Goal: Task Accomplishment & Management: Use online tool/utility

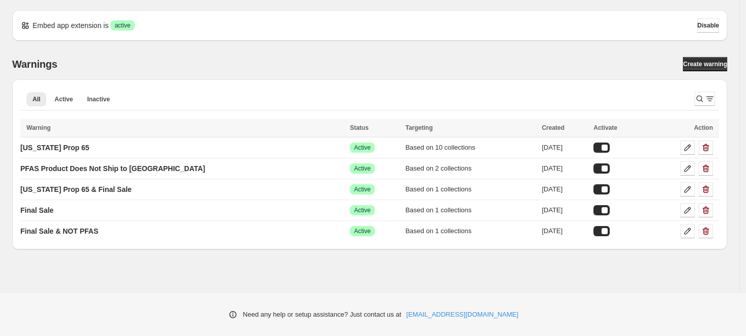
click at [240, 64] on div "Warnings Create warning" at bounding box center [369, 64] width 715 height 14
click at [176, 293] on div "Need any help or setup assistance? Just contact us at [EMAIL_ADDRESS][DOMAIN_NA…" at bounding box center [373, 314] width 746 height 43
click at [143, 166] on p "PFAS Product Does Not Ship to [GEOGRAPHIC_DATA]" at bounding box center [112, 168] width 185 height 10
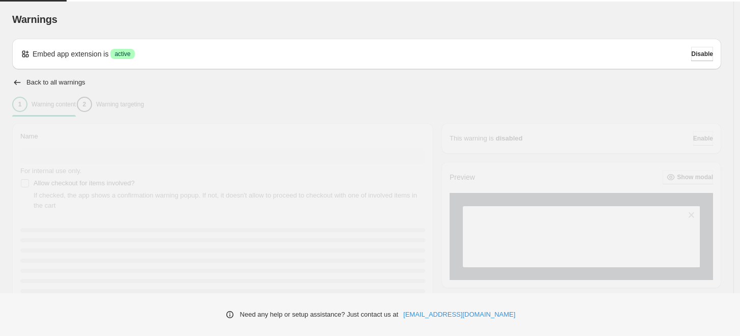
type input "**********"
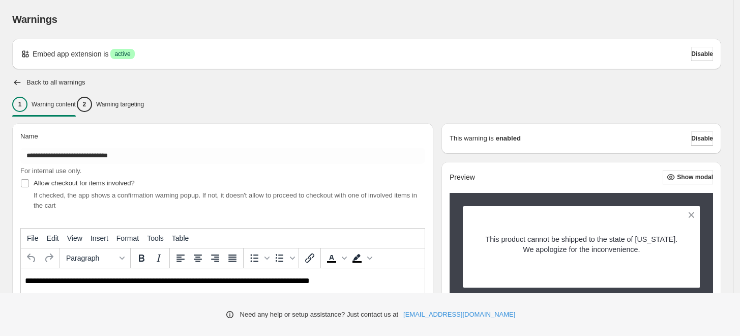
click at [282, 3] on div "Warnings. This page is ready Warnings" at bounding box center [366, 19] width 709 height 39
click at [508, 1] on div "Warnings. This page is ready Warnings" at bounding box center [366, 19] width 709 height 39
click at [460, 316] on link "[EMAIL_ADDRESS][DOMAIN_NAME]" at bounding box center [459, 314] width 112 height 10
click at [252, 17] on div "Warnings" at bounding box center [366, 19] width 709 height 14
click at [14, 80] on icon "button" at bounding box center [17, 82] width 10 height 10
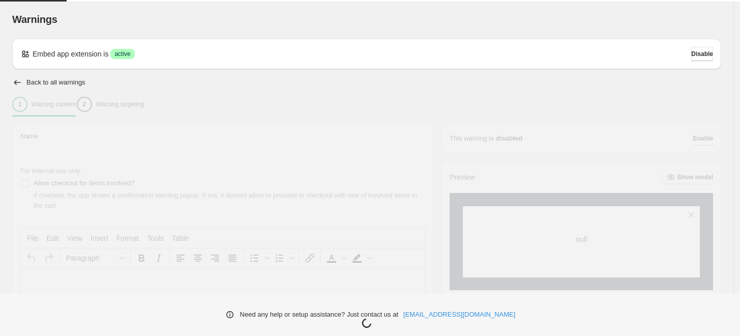
type input "**********"
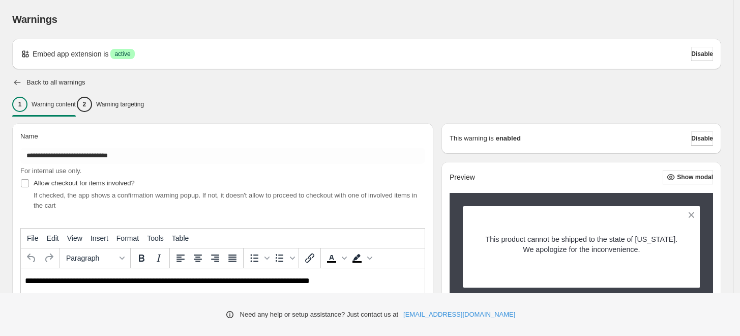
click at [17, 80] on icon "button" at bounding box center [17, 82] width 10 height 10
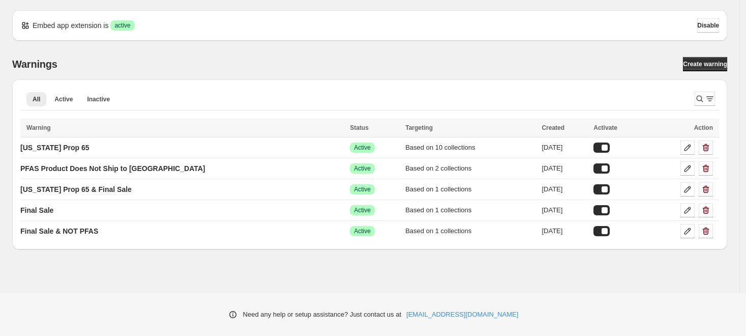
click at [134, 287] on div "Embed app extension is Success active Disable Warnings Create warning All Activ…" at bounding box center [370, 146] width 740 height 292
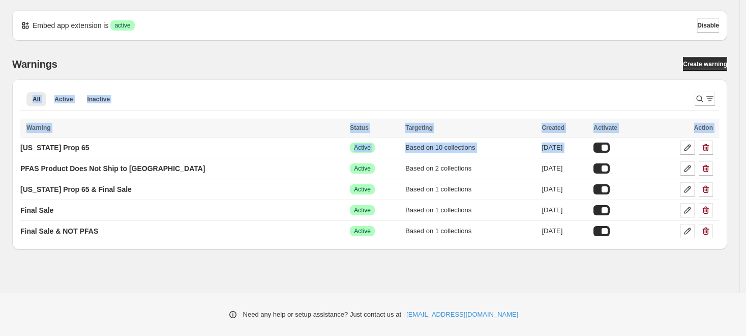
drag, startPoint x: 157, startPoint y: 169, endPoint x: -41, endPoint y: 89, distance: 213.8
click at [0, 89] on html "Warnings Settings Payment Help Skip to content Embed app extension is Success a…" at bounding box center [373, 168] width 746 height 336
